Goal: Information Seeking & Learning: Learn about a topic

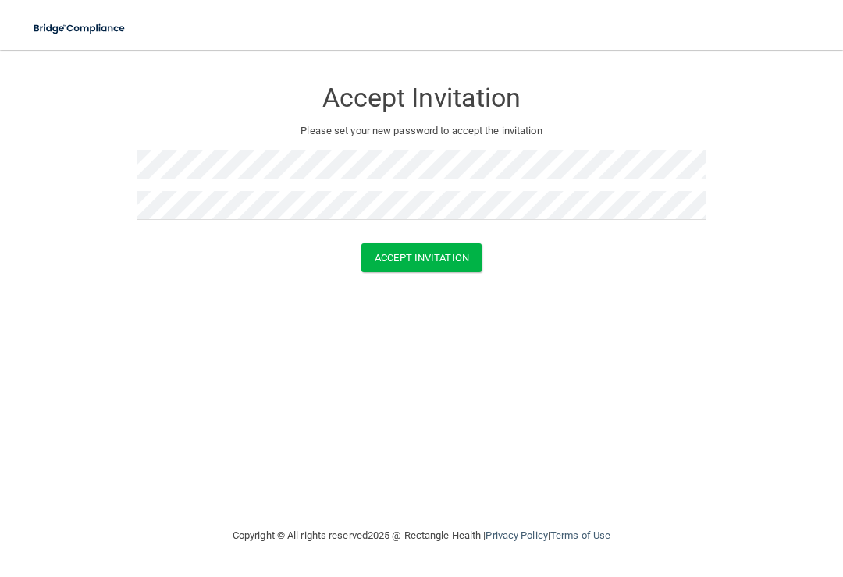
click at [460, 250] on button "Accept Invitation" at bounding box center [421, 257] width 120 height 29
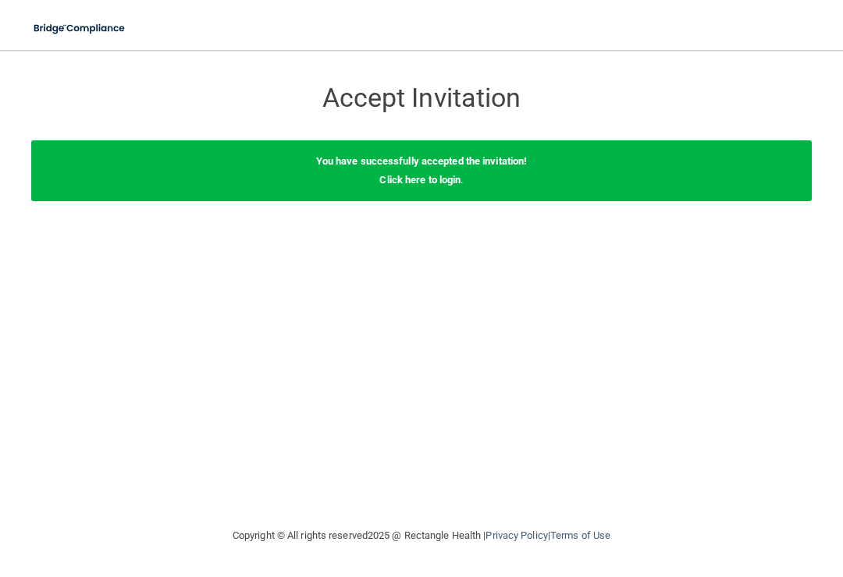
click at [443, 178] on link "Click here to login" at bounding box center [419, 180] width 81 height 12
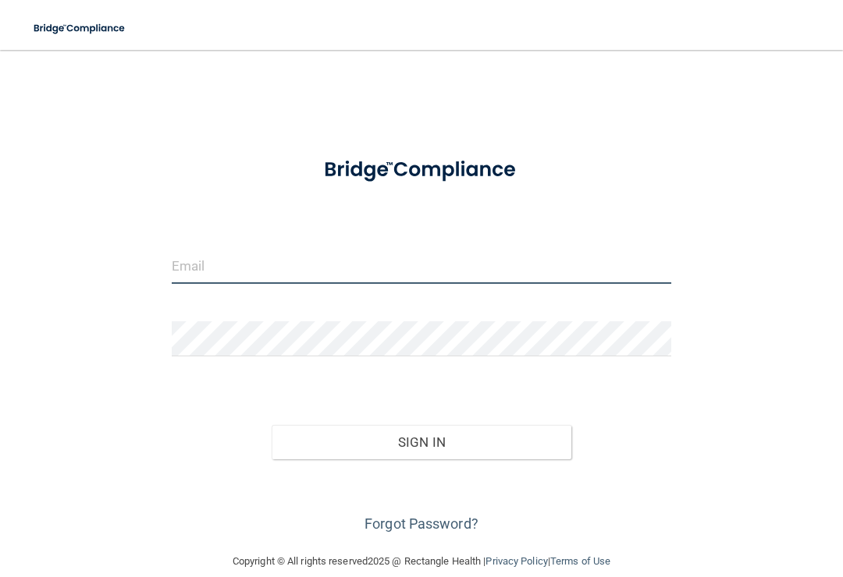
click at [351, 263] on input "email" at bounding box center [421, 266] width 499 height 35
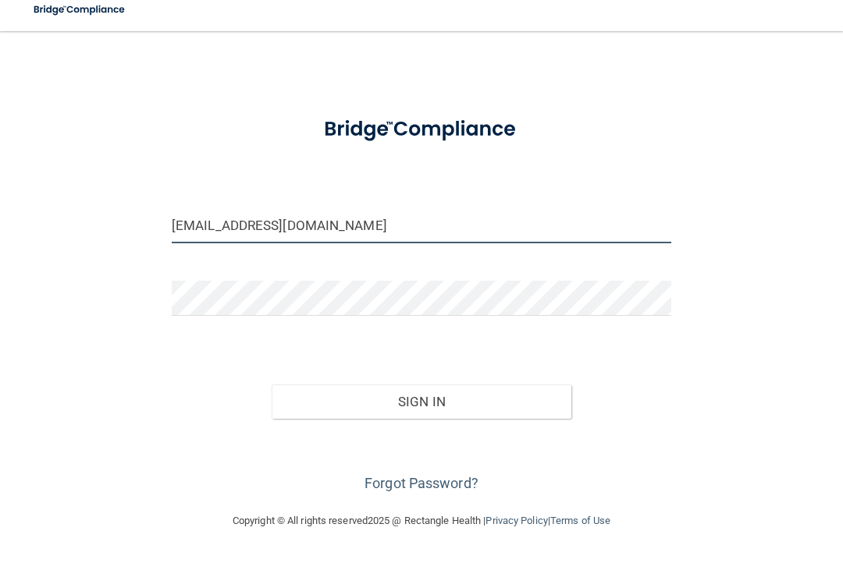
scroll to position [20, 0]
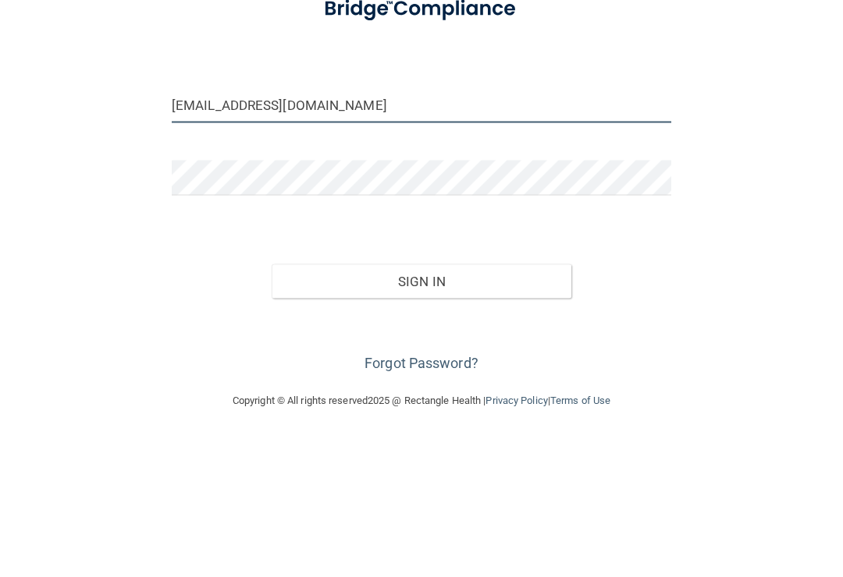
type input "[EMAIL_ADDRESS][DOMAIN_NAME]"
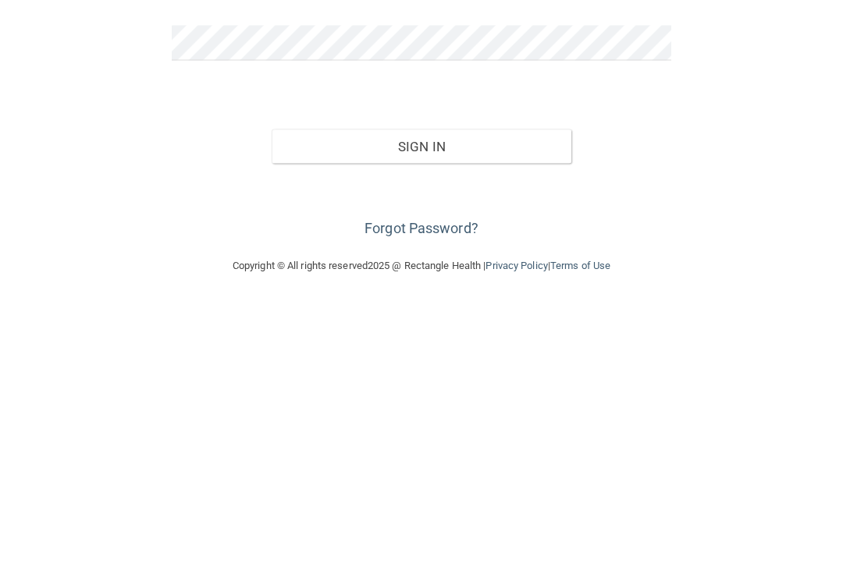
click at [516, 405] on button "Sign In" at bounding box center [422, 422] width 300 height 34
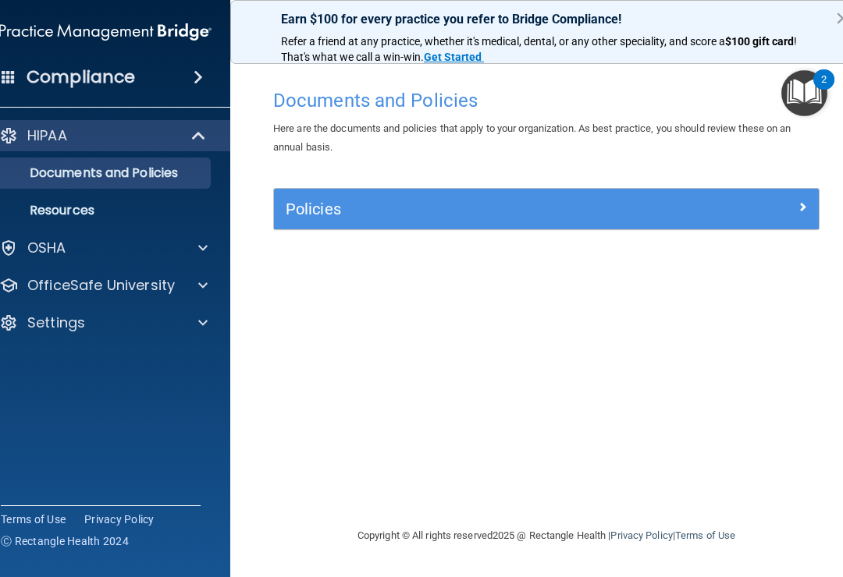
click at [791, 204] on div at bounding box center [751, 206] width 137 height 19
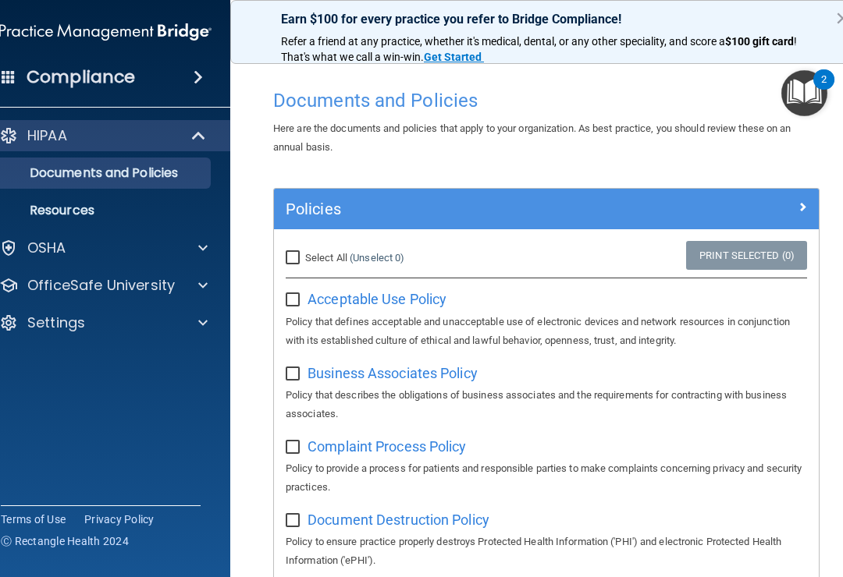
click at [216, 286] on div at bounding box center [200, 285] width 39 height 19
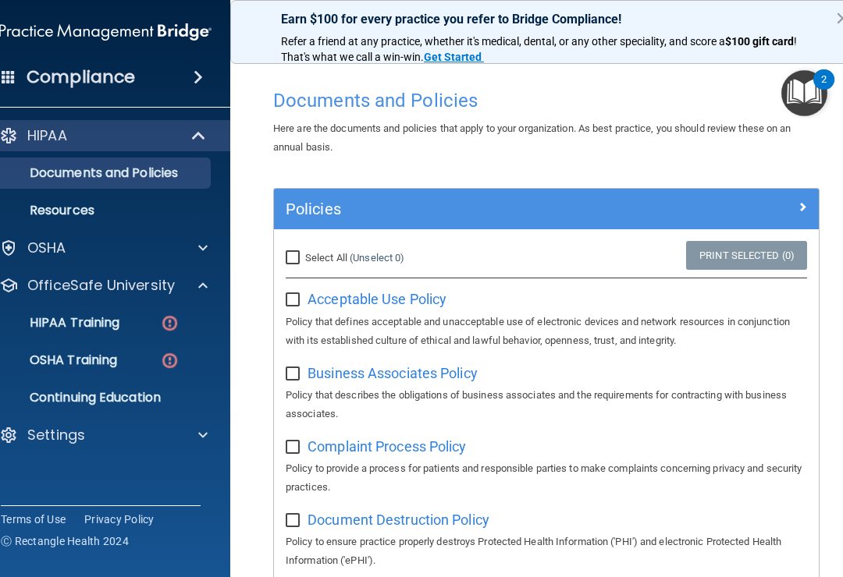
click at [119, 325] on p "HIPAA Training" at bounding box center [55, 323] width 129 height 16
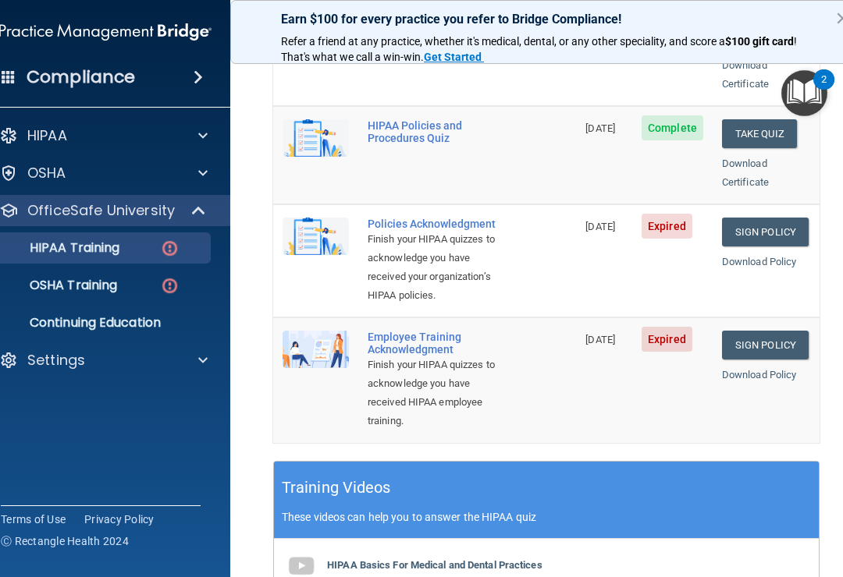
scroll to position [387, 0]
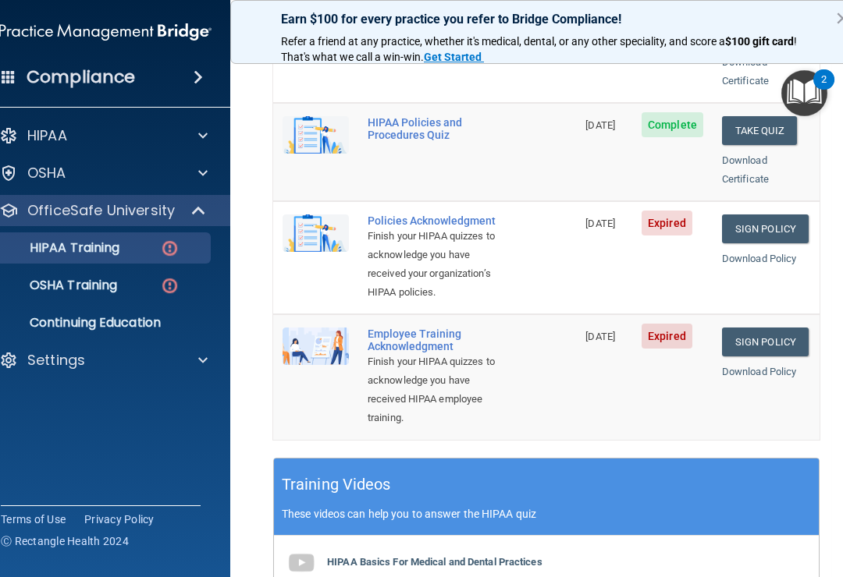
click at [775, 215] on link "Sign Policy" at bounding box center [765, 229] width 87 height 29
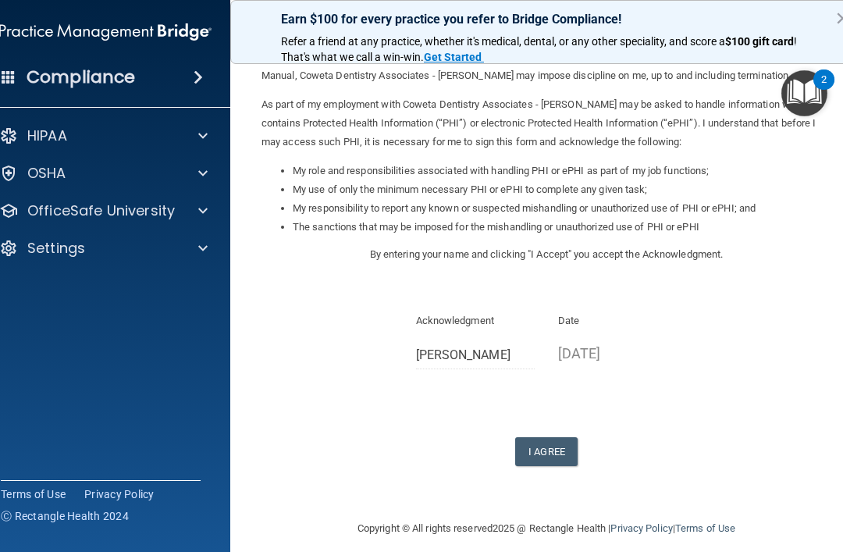
scroll to position [148, 0]
click at [547, 443] on button "I Agree" at bounding box center [546, 452] width 62 height 29
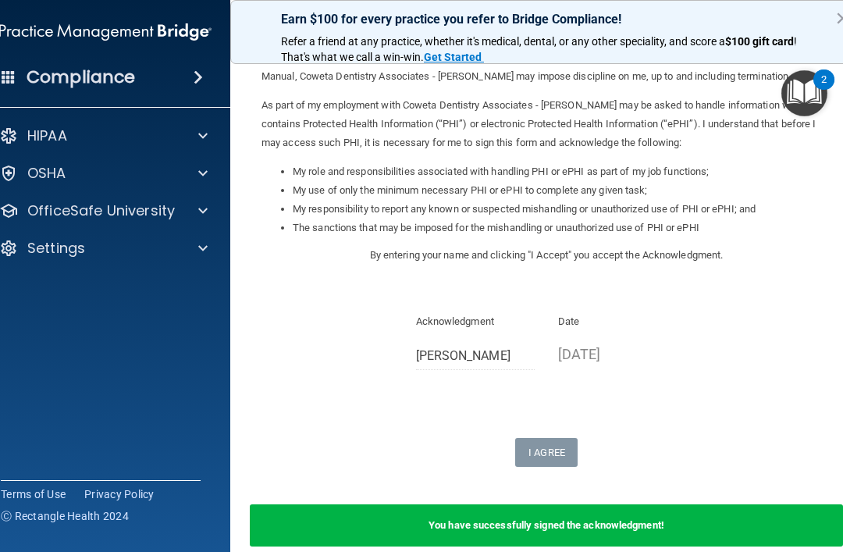
click at [177, 208] on div "OfficeSafe University" at bounding box center [84, 210] width 193 height 19
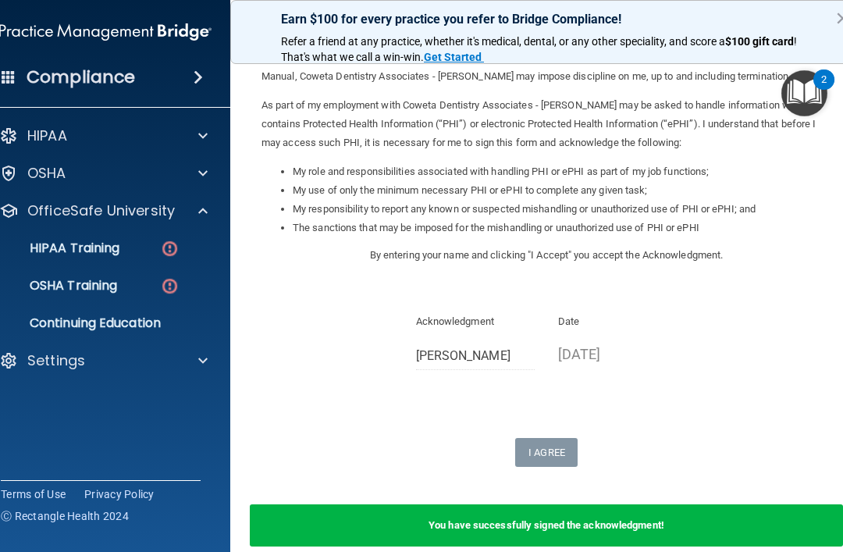
click at [162, 249] on img at bounding box center [170, 249] width 20 height 20
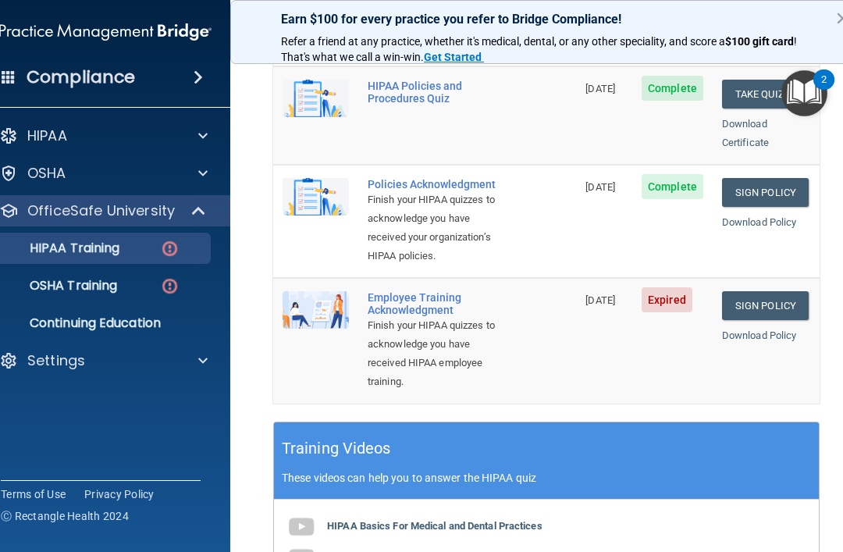
scroll to position [428, 0]
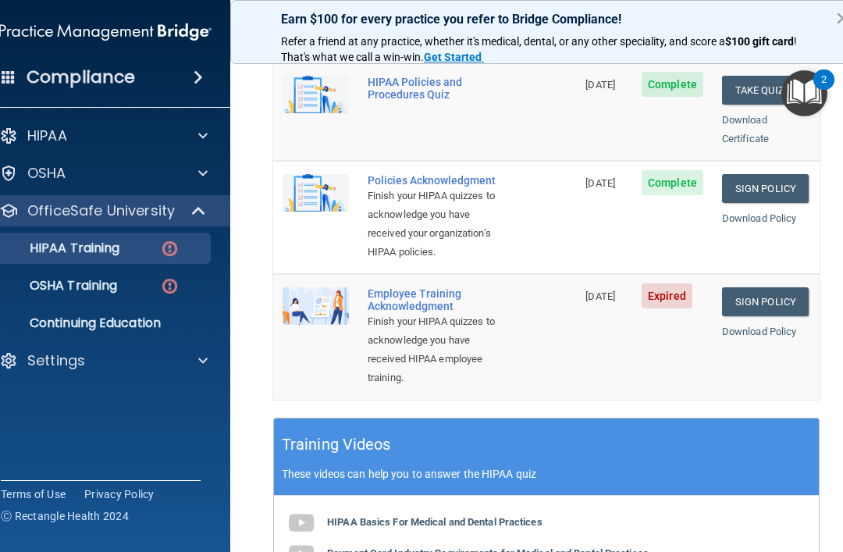
click at [774, 300] on link "Sign Policy" at bounding box center [765, 301] width 87 height 29
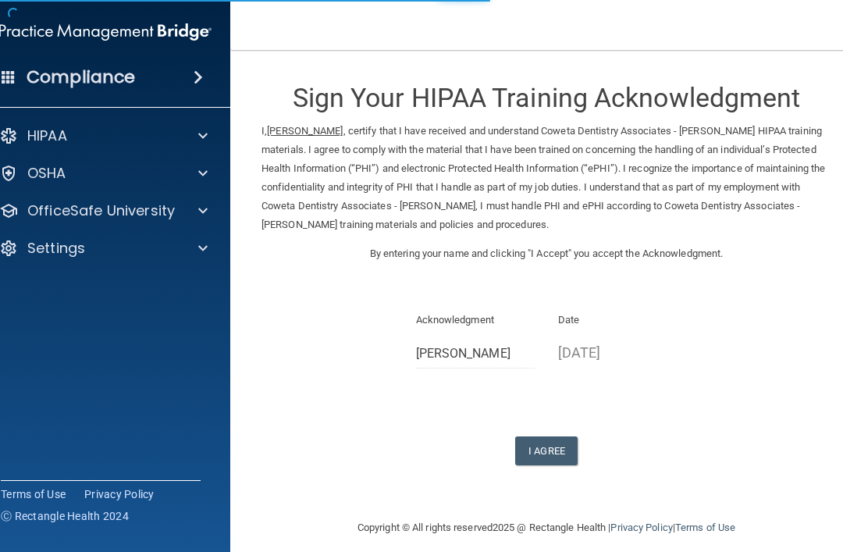
click at [548, 441] on button "I Agree" at bounding box center [546, 450] width 62 height 29
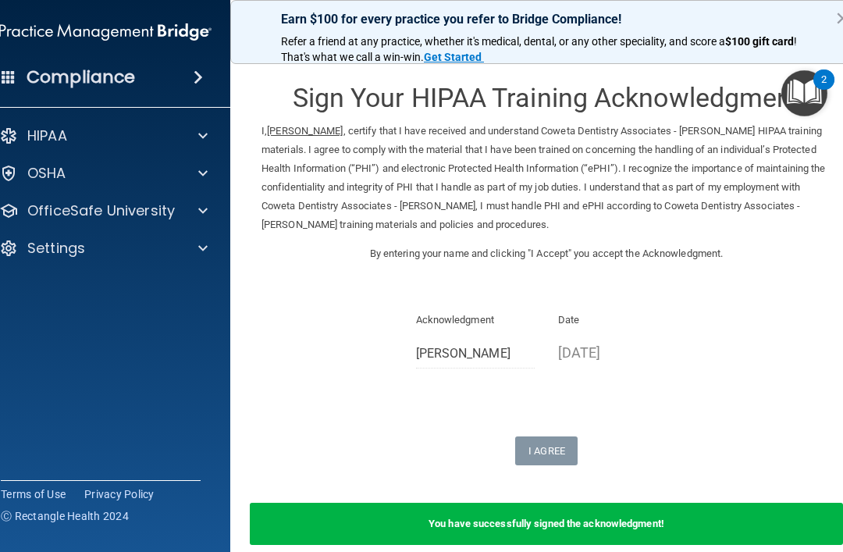
click at [185, 213] on div at bounding box center [200, 210] width 39 height 19
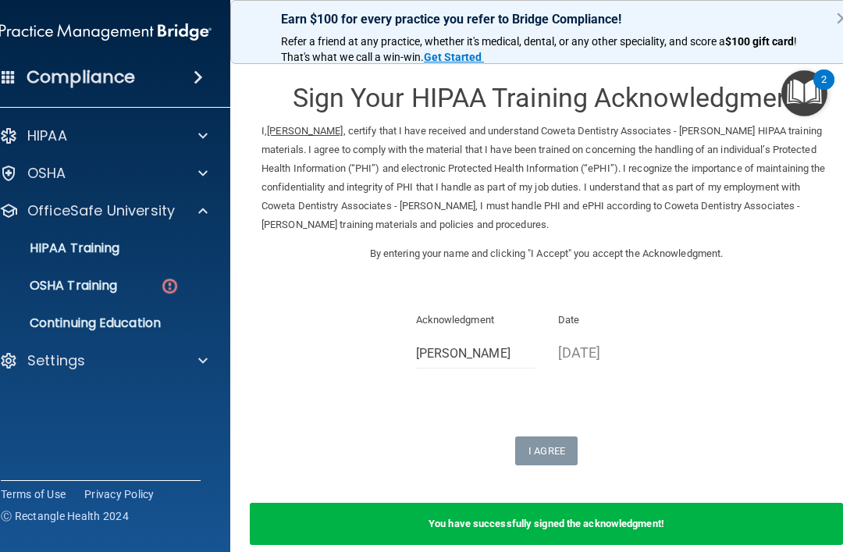
click at [137, 289] on div "OSHA Training" at bounding box center [97, 286] width 213 height 16
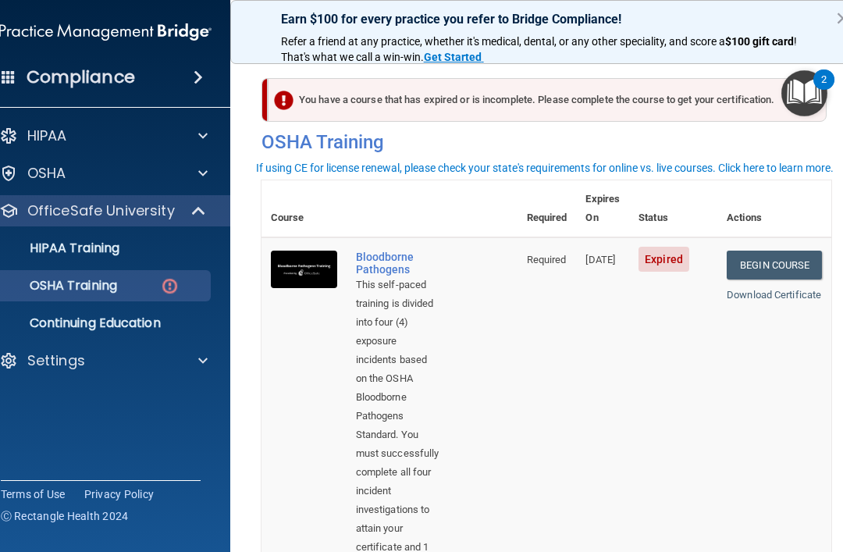
click at [792, 250] on link "Begin Course" at bounding box center [773, 264] width 95 height 29
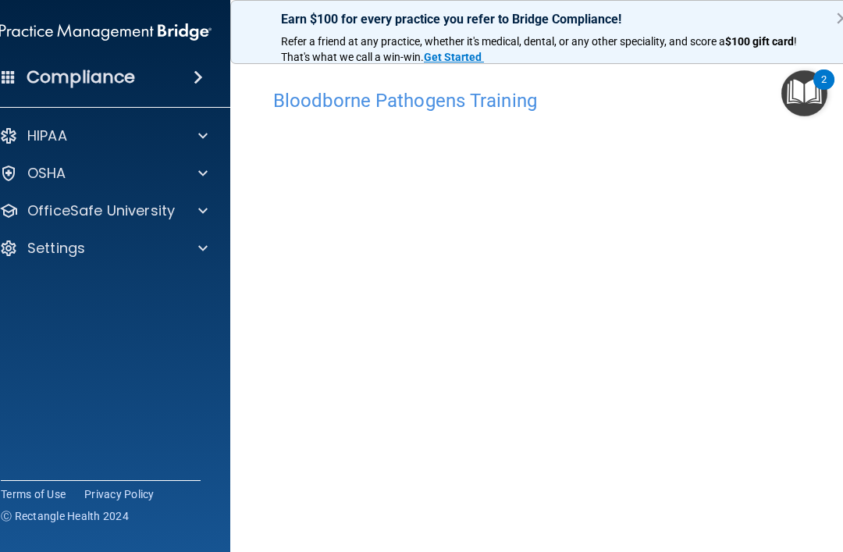
click at [841, 16] on button "×" at bounding box center [842, 17] width 15 height 25
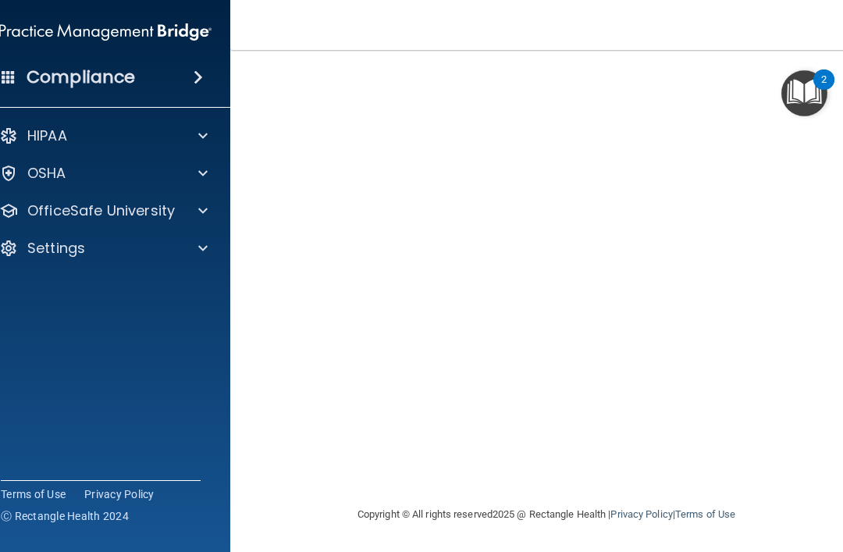
scroll to position [115, 0]
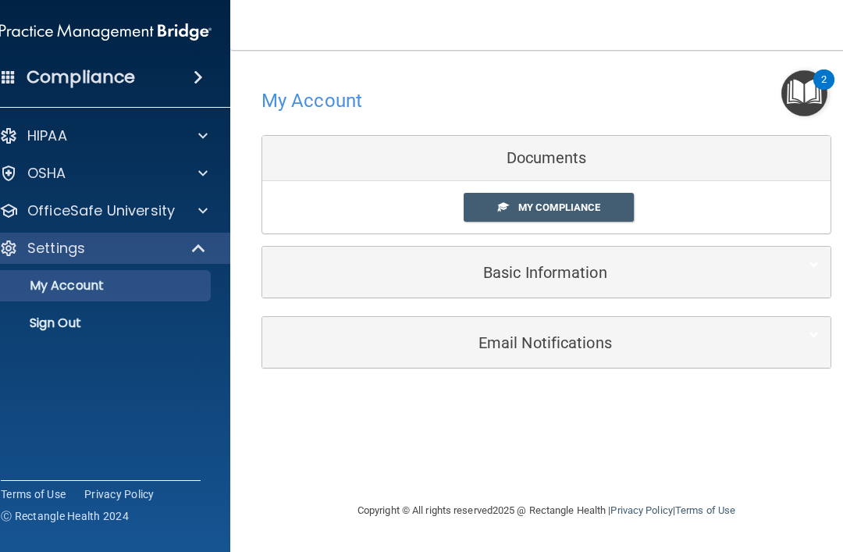
click at [193, 218] on div at bounding box center [200, 210] width 39 height 19
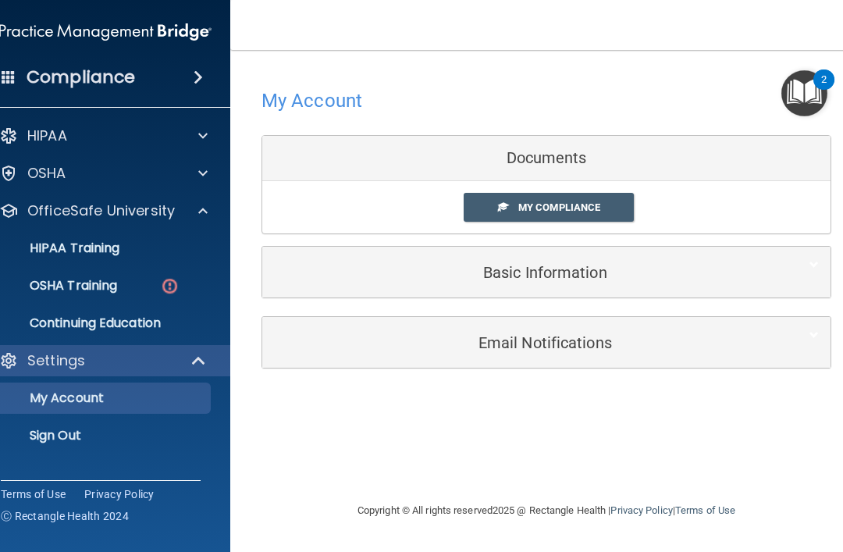
click at [128, 296] on link "OSHA Training" at bounding box center [88, 285] width 246 height 31
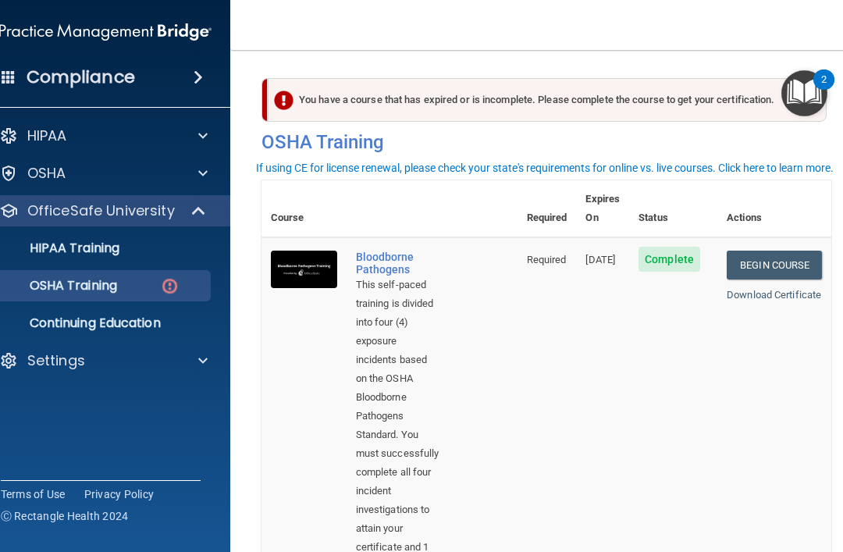
click at [787, 250] on link "Begin Course" at bounding box center [773, 264] width 95 height 29
